Goal: Go to known website: Access a specific website the user already knows

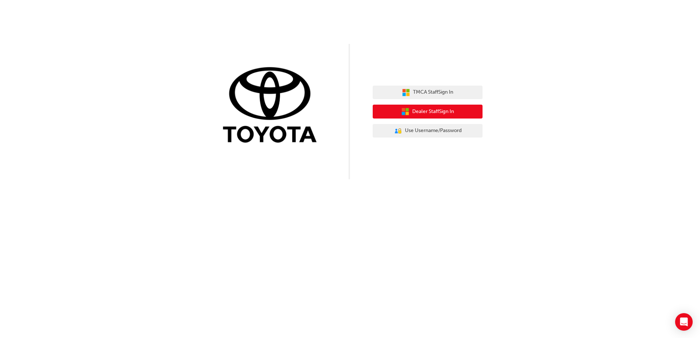
click at [434, 109] on span "Dealer Staff Sign In" at bounding box center [433, 112] width 42 height 8
